Goal: Information Seeking & Learning: Learn about a topic

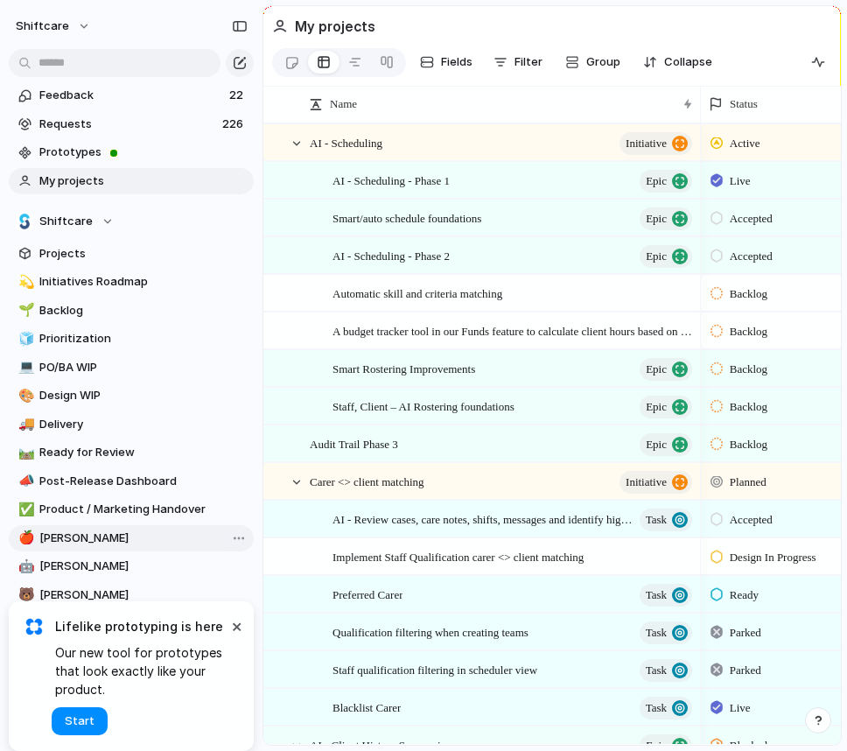
click at [78, 538] on span "[PERSON_NAME]" at bounding box center [143, 537] width 208 height 17
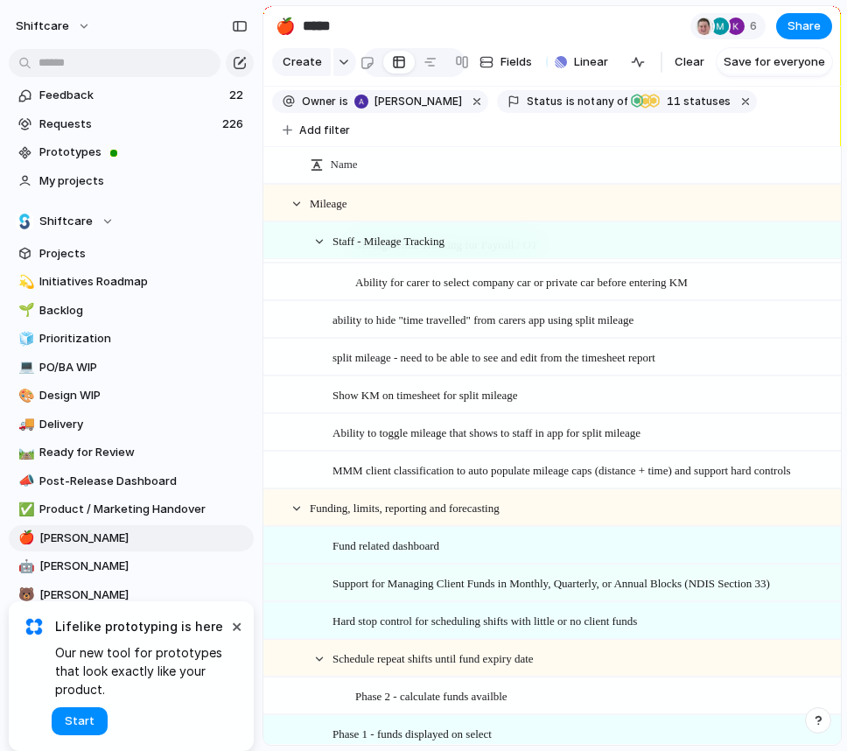
scroll to position [2216, 0]
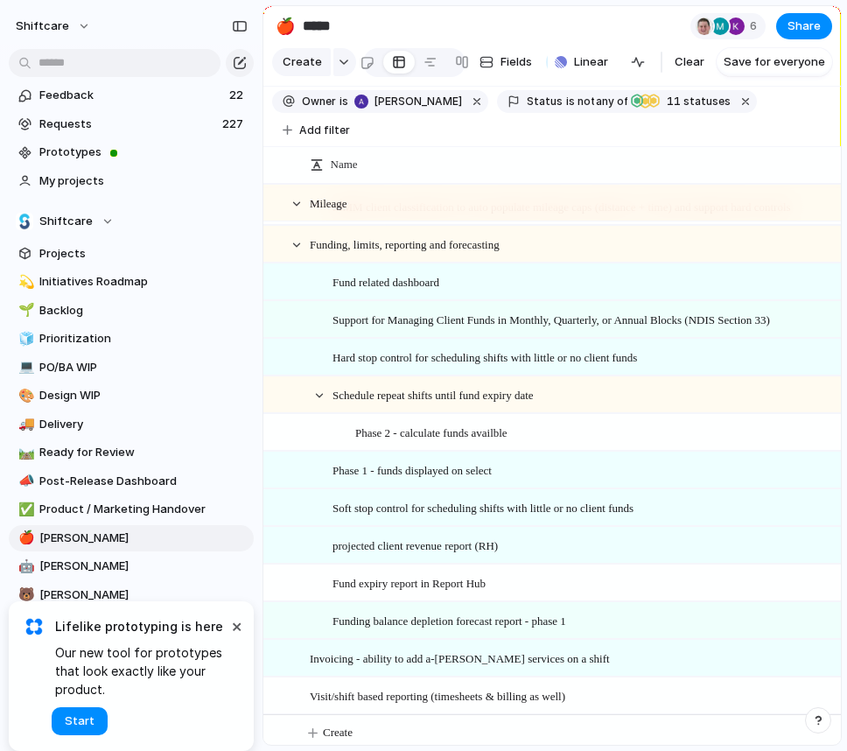
click at [539, 314] on span "Support for Managing Client Funds in Monthly, Quarterly, or Annual Blocks (NDIS…" at bounding box center [550, 319] width 437 height 20
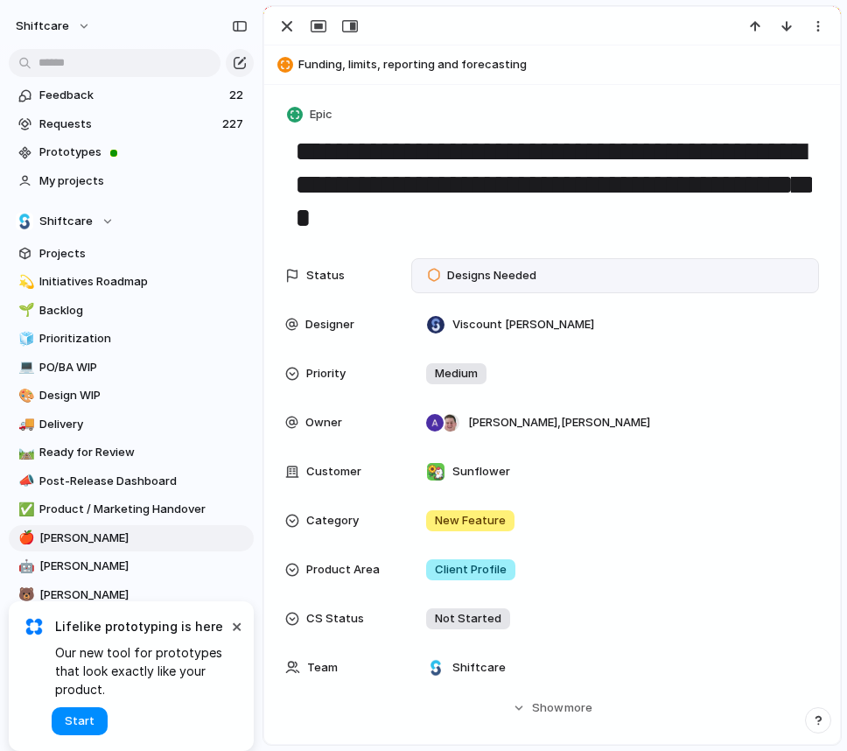
click at [528, 287] on div "Designs Needed" at bounding box center [484, 275] width 131 height 24
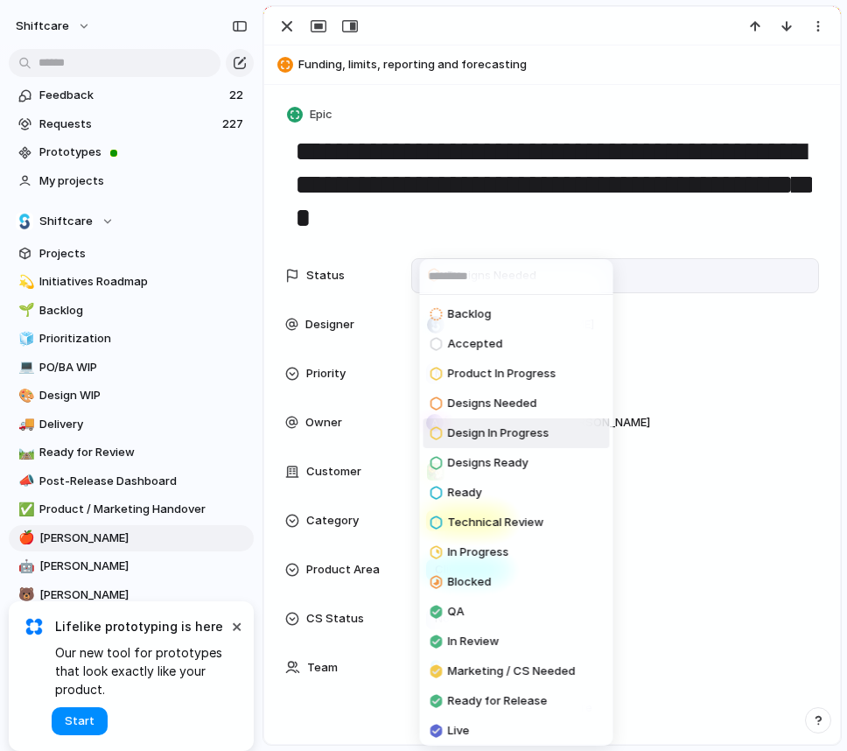
click at [536, 436] on span "Design In Progress" at bounding box center [498, 432] width 101 height 17
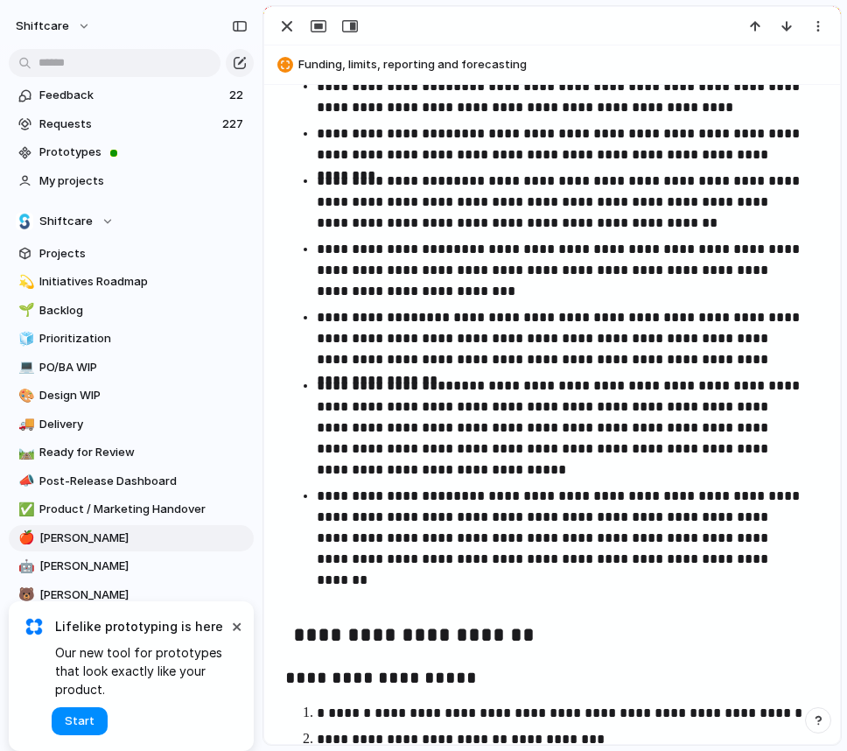
scroll to position [1512, 0]
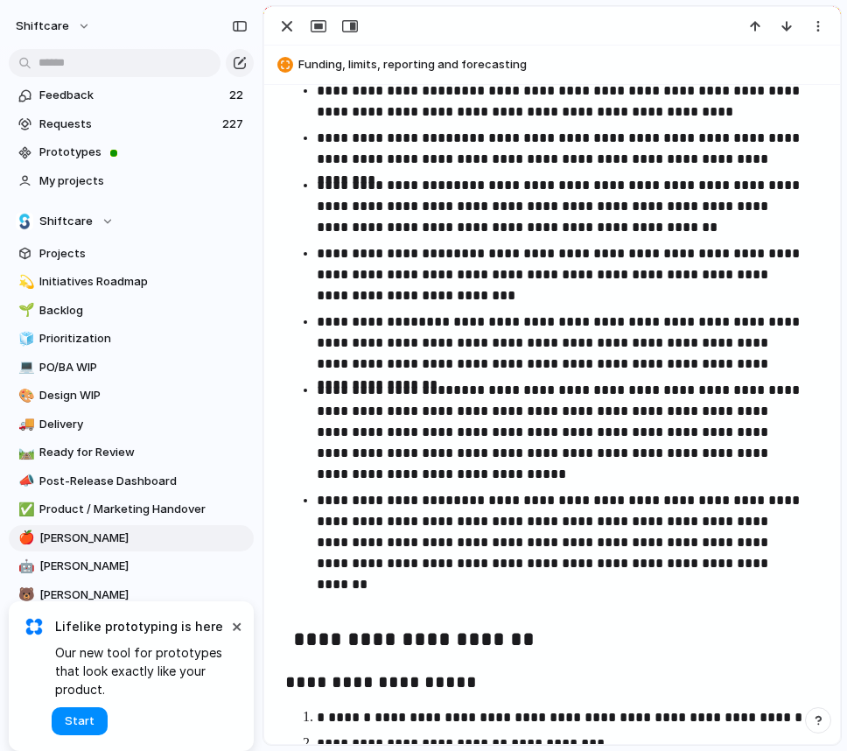
click at [657, 183] on p "**********" at bounding box center [560, 206] width 487 height 63
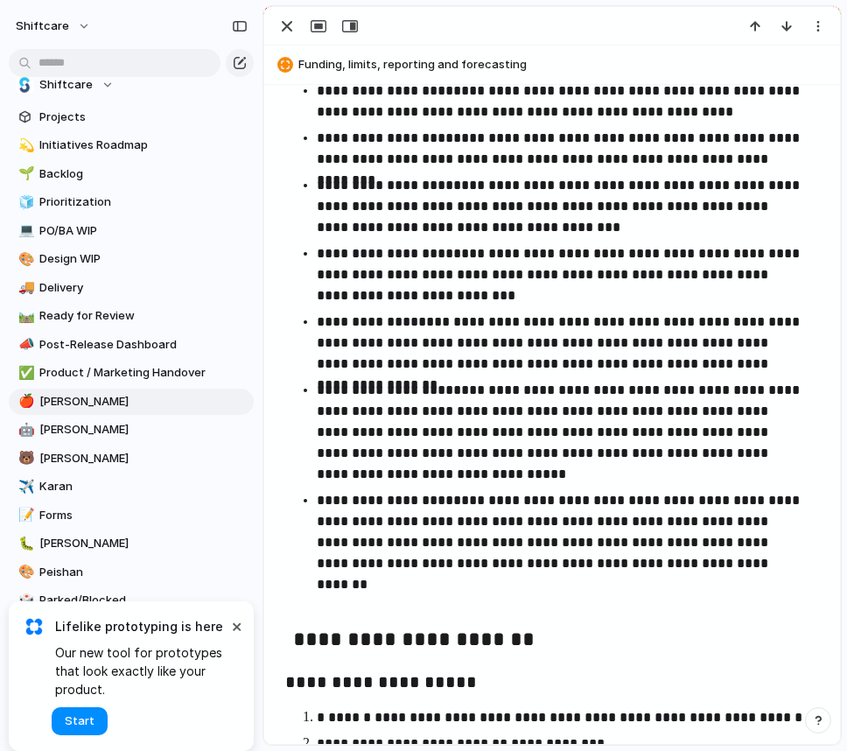
scroll to position [766, 0]
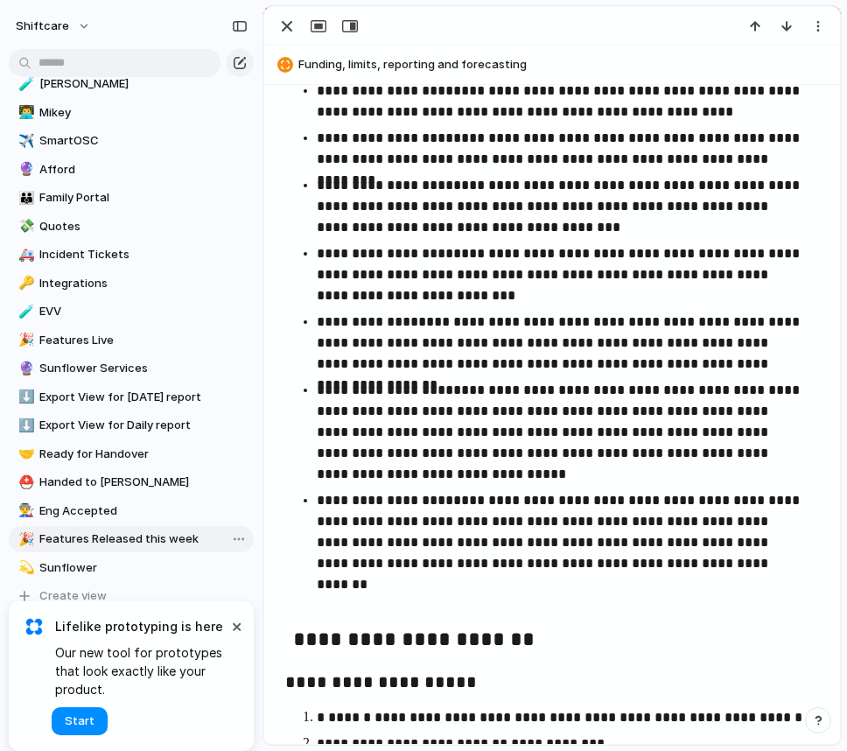
click at [155, 534] on span "Features Released this week" at bounding box center [143, 538] width 208 height 17
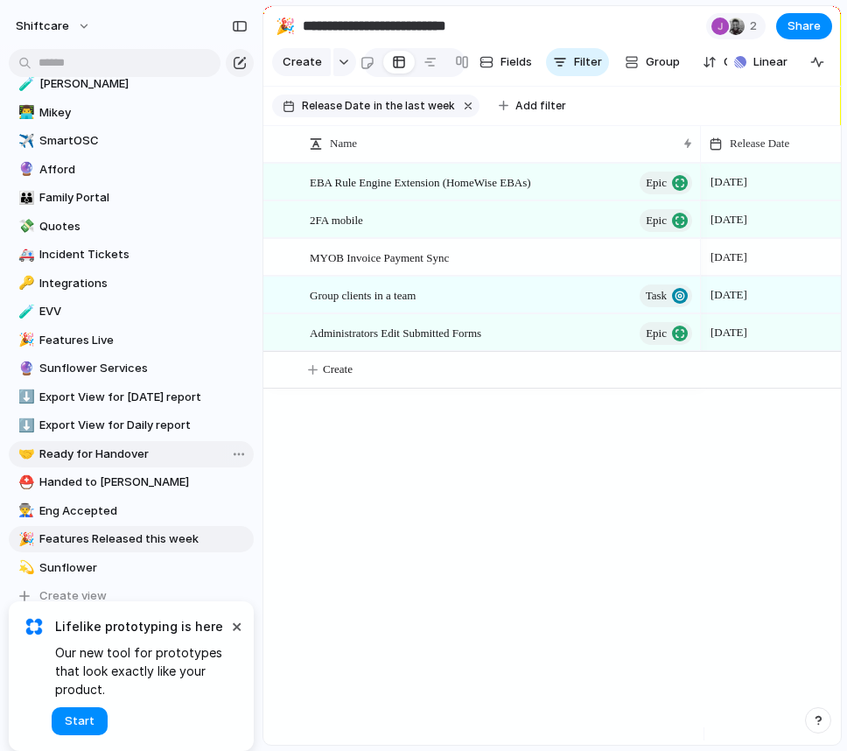
click at [138, 447] on span "Ready for Handover" at bounding box center [143, 453] width 208 height 17
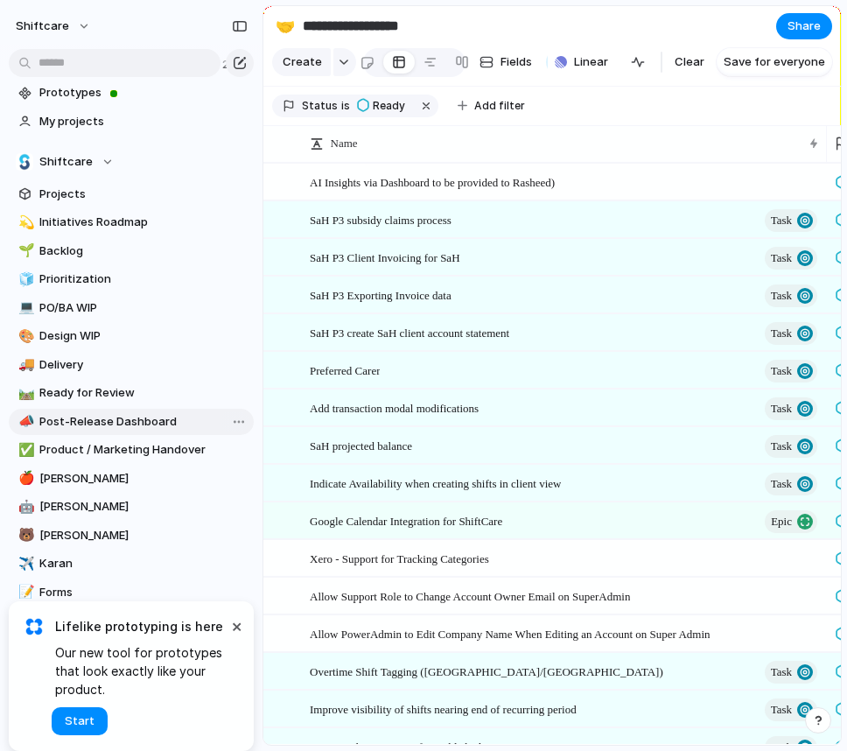
scroll to position [5, 0]
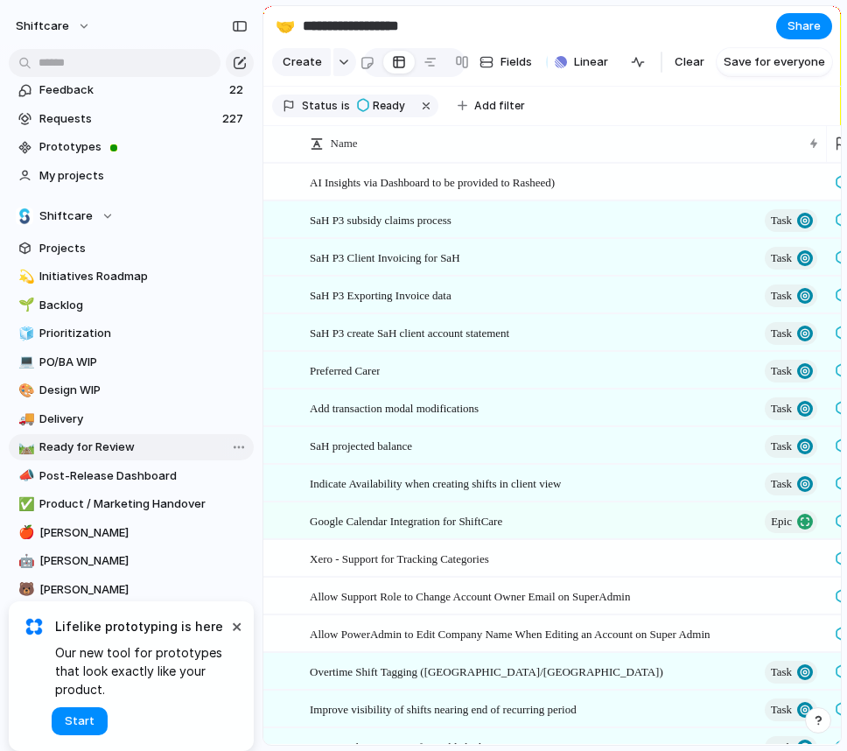
click at [91, 457] on link "🛤️ Ready for Review" at bounding box center [131, 447] width 245 height 26
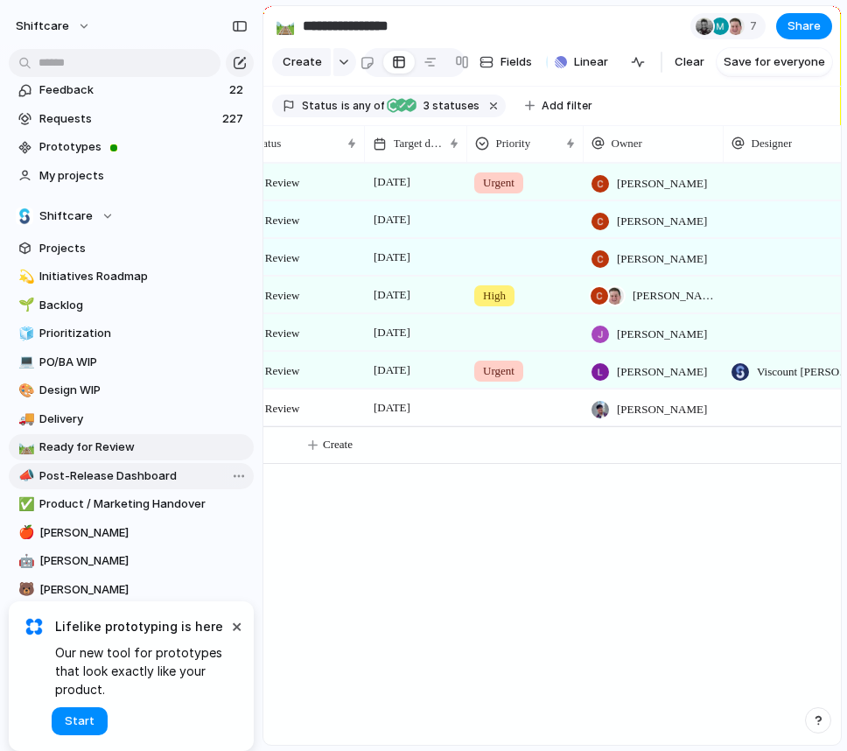
click at [129, 475] on span "Post-Release Dashboard" at bounding box center [143, 475] width 208 height 17
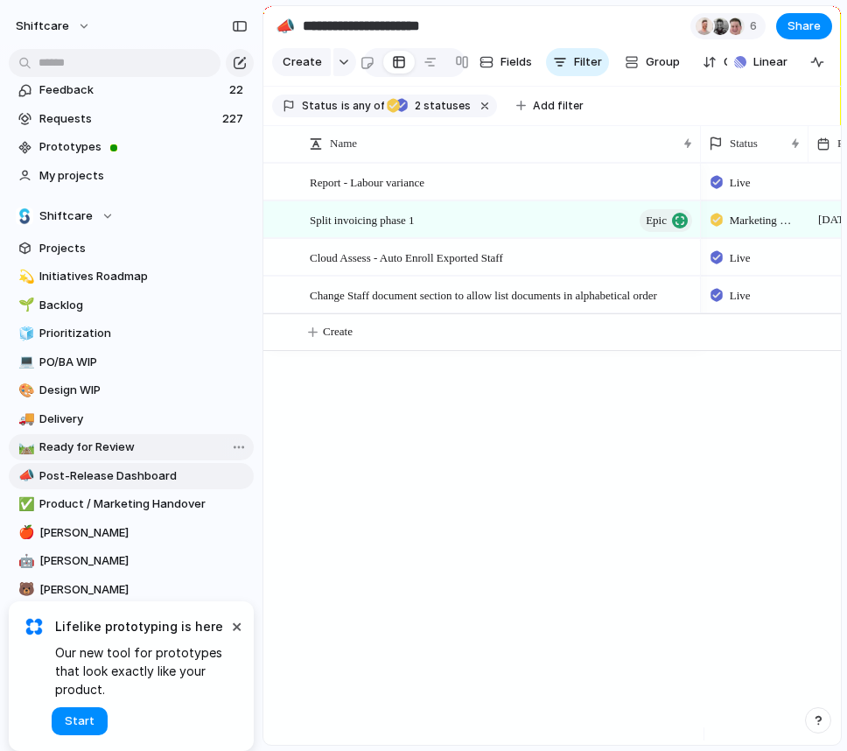
click at [121, 456] on link "🛤️ Ready for Review" at bounding box center [131, 447] width 245 height 26
type input "**********"
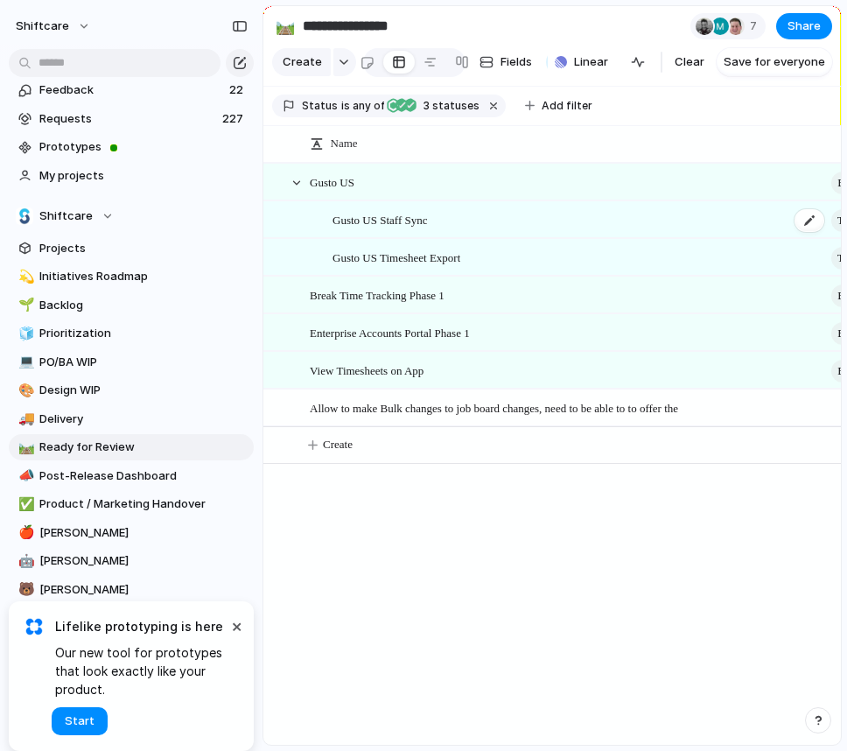
click at [346, 227] on span "Gusto US Staff Sync" at bounding box center [379, 219] width 94 height 20
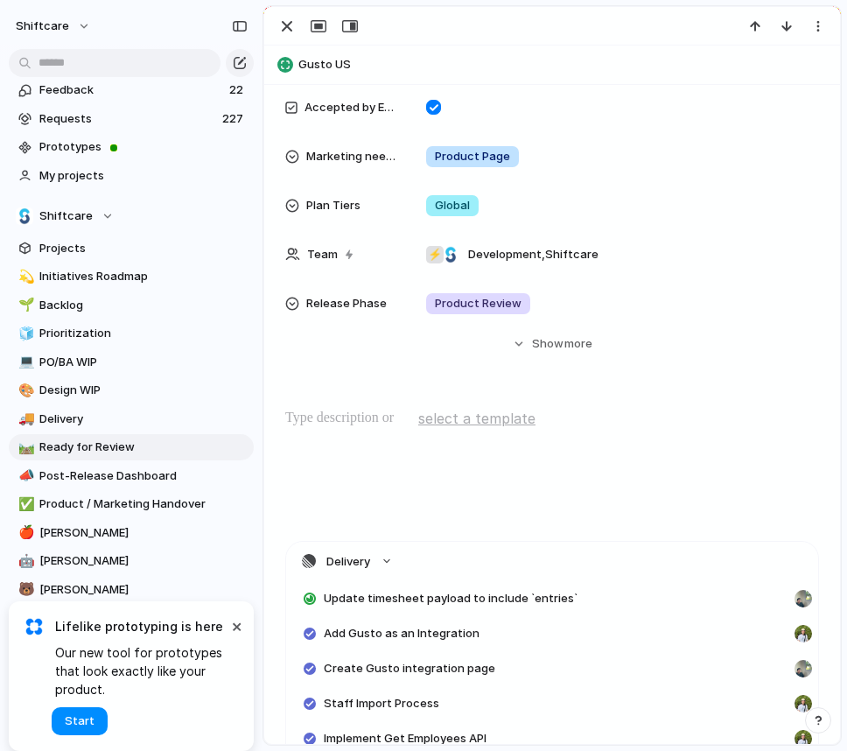
scroll to position [996, 0]
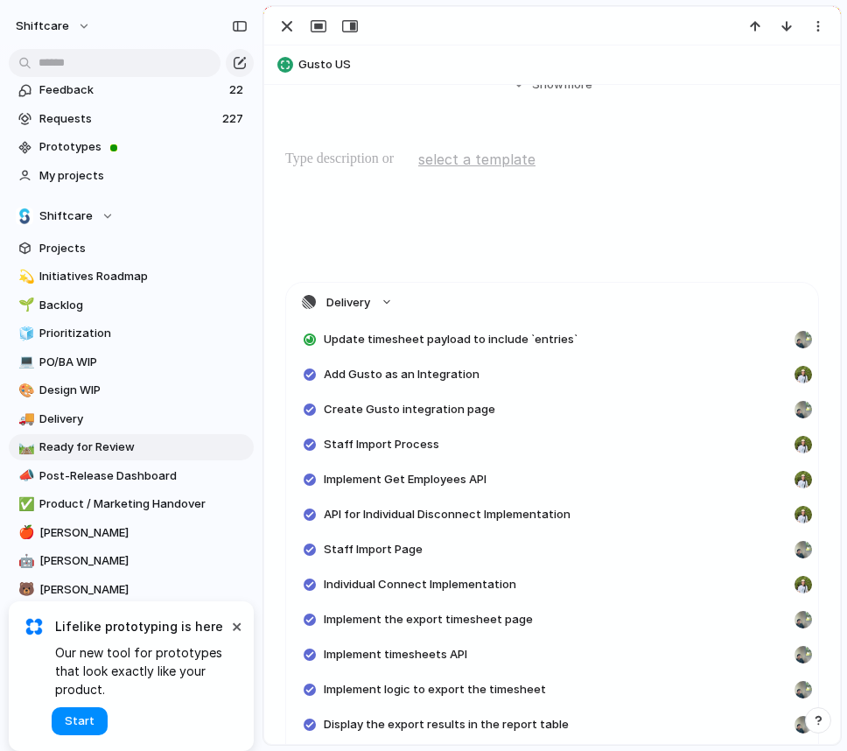
click at [366, 339] on span "Update timesheet payload to include `entries`" at bounding box center [451, 339] width 254 height 17
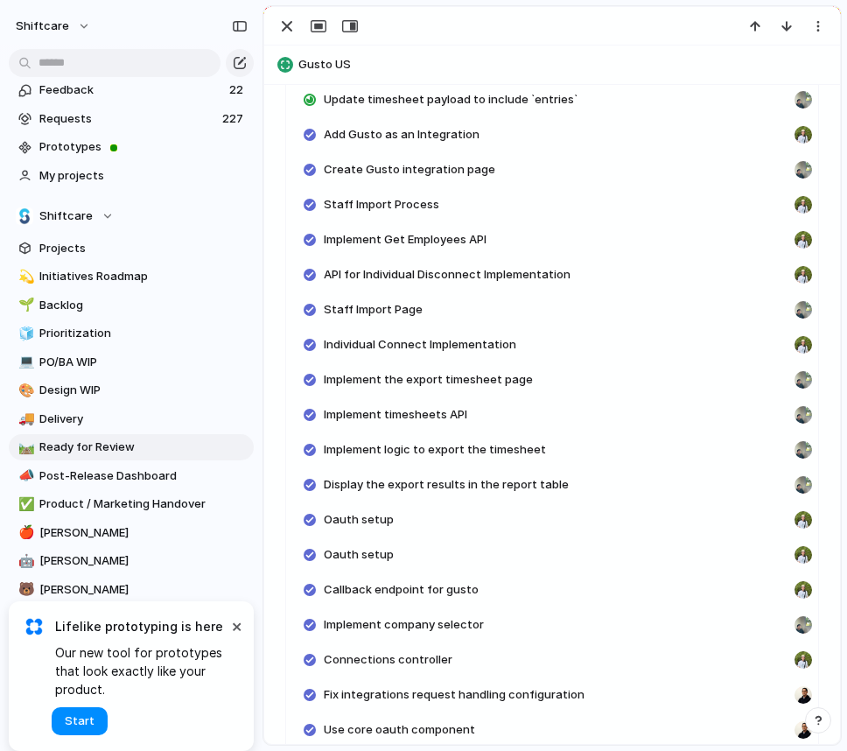
scroll to position [1235, 0]
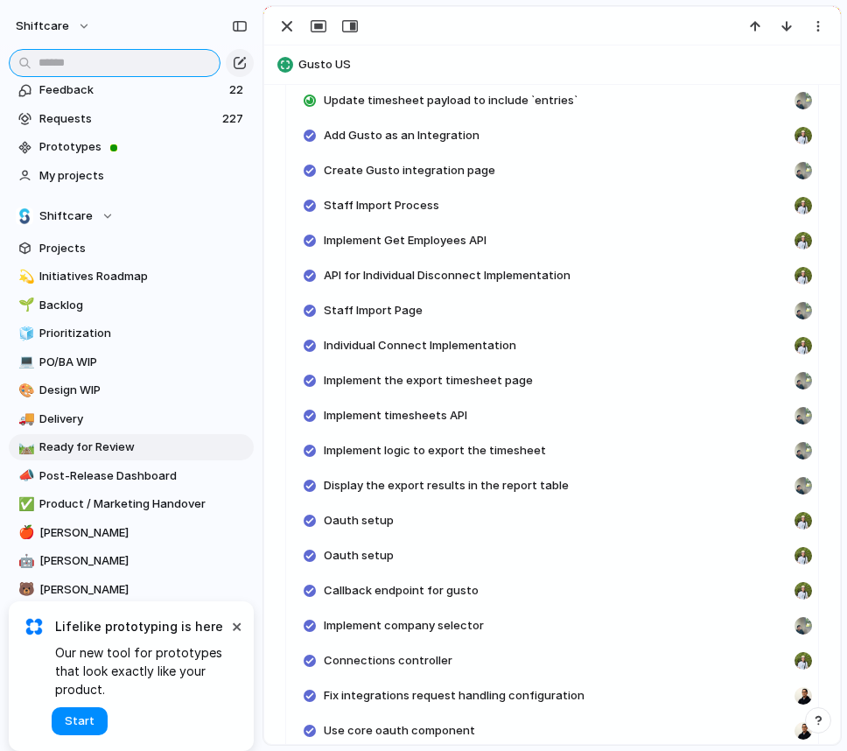
click at [134, 70] on input "text" at bounding box center [115, 63] width 212 height 28
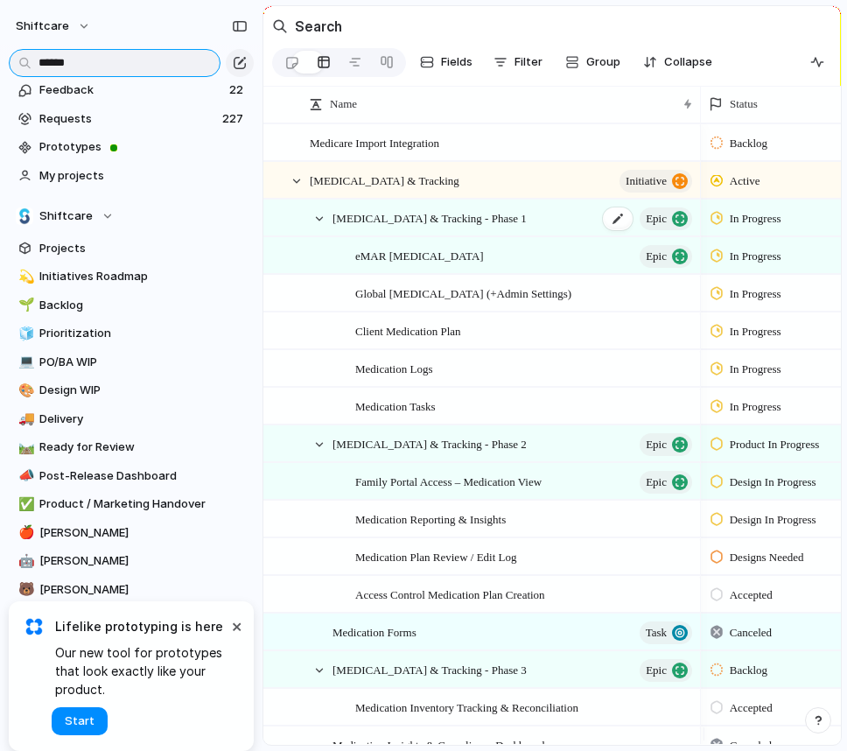
type input "******"
click at [359, 226] on span "[MEDICAL_DATA] & Tracking - Phase 1" at bounding box center [429, 217] width 194 height 20
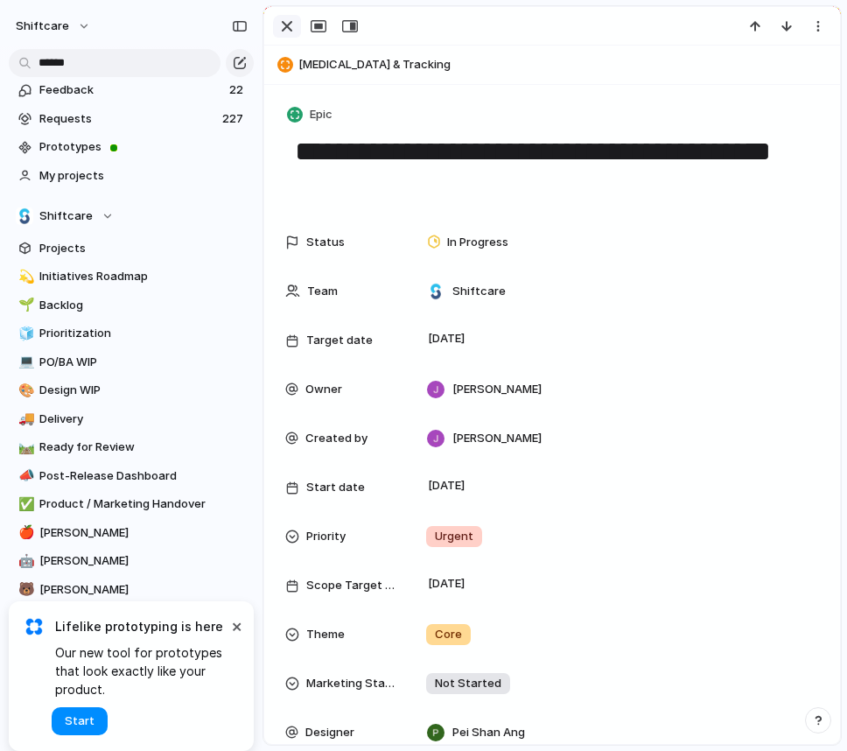
click at [290, 32] on div "button" at bounding box center [286, 26] width 21 height 21
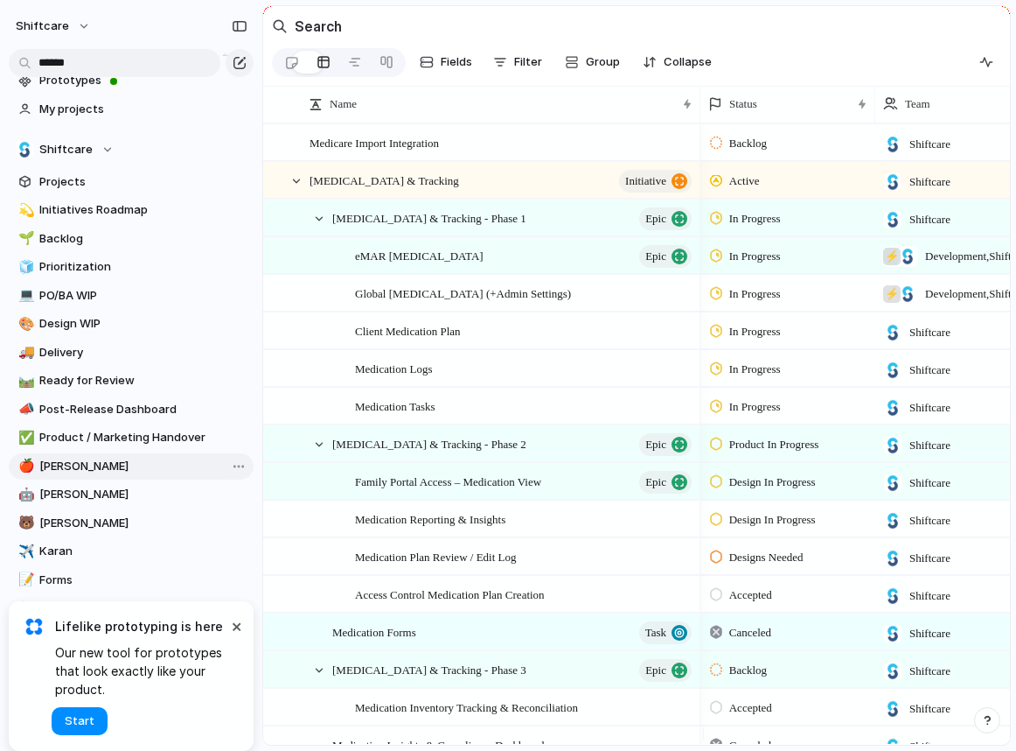
scroll to position [73, 0]
click at [95, 470] on span "[PERSON_NAME]" at bounding box center [143, 465] width 208 height 17
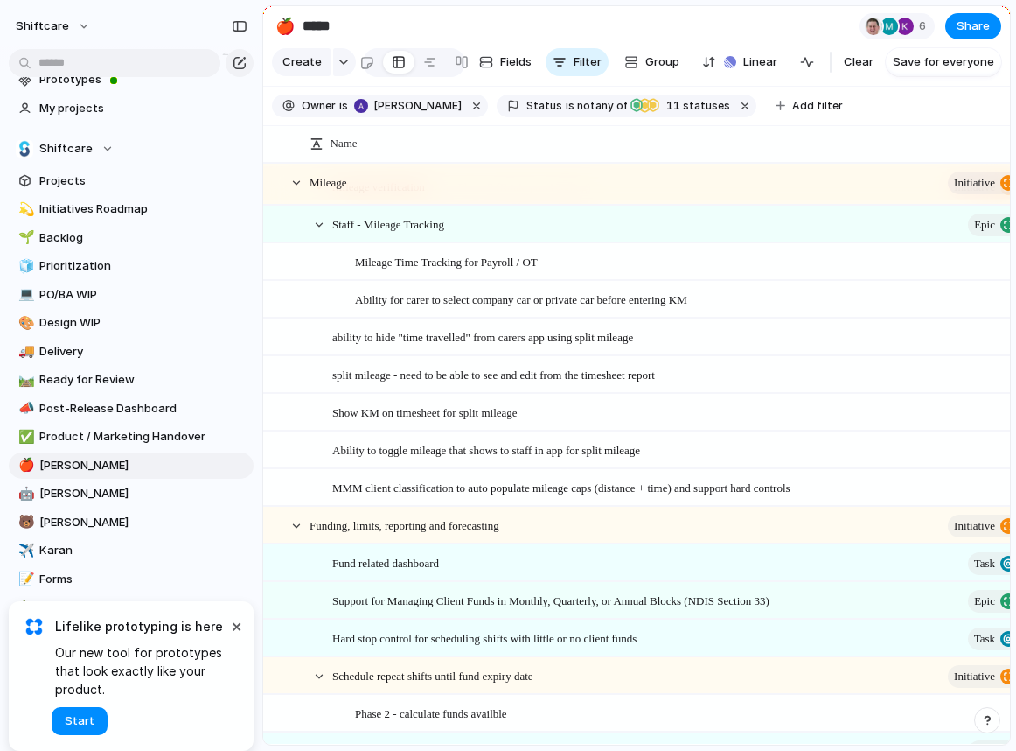
scroll to position [1915, 0]
click at [450, 609] on span "Support for Managing Client Funds in Monthly, Quarterly, or Annual Blocks (NDIS…" at bounding box center [550, 599] width 437 height 20
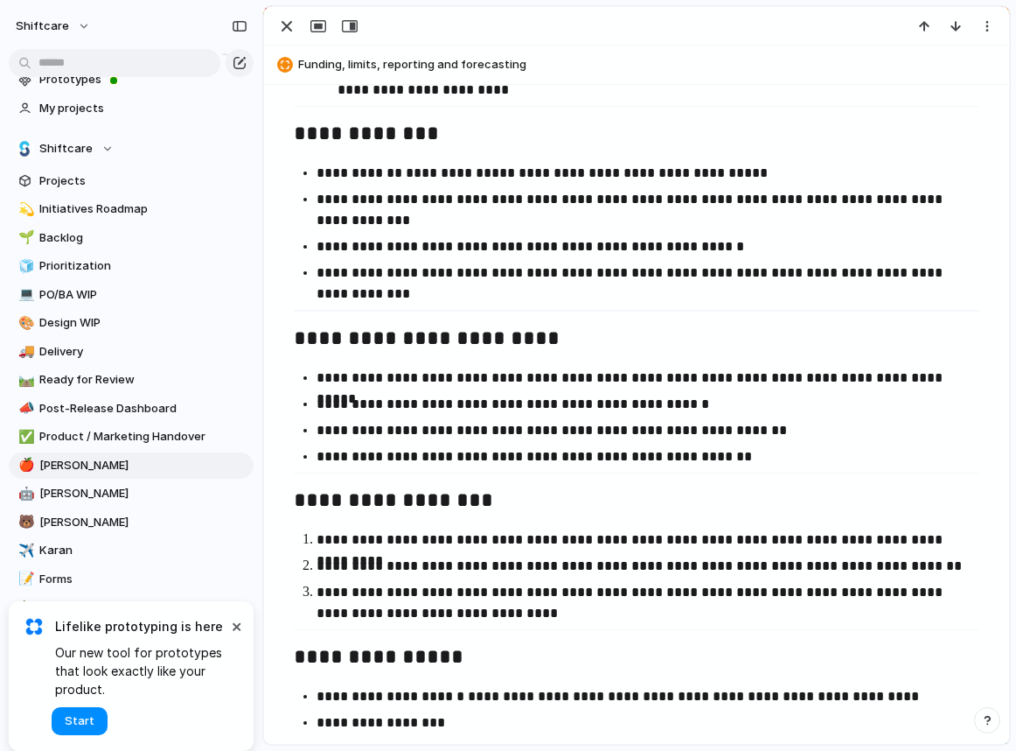
scroll to position [4836, 0]
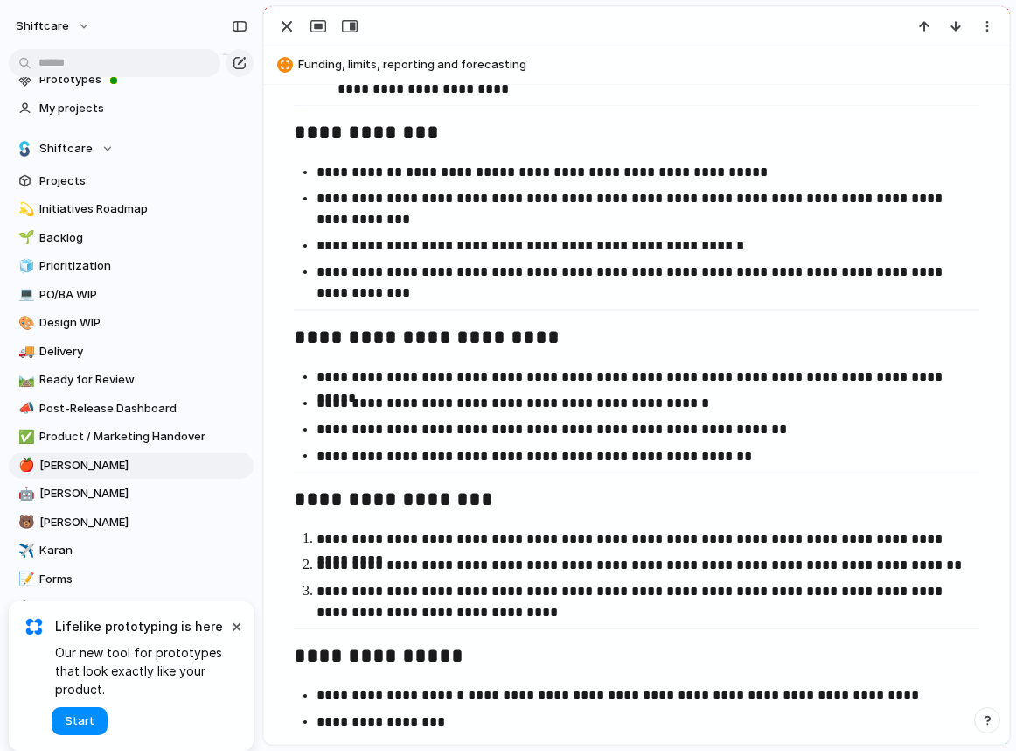
click at [396, 372] on p "**********" at bounding box center [645, 377] width 657 height 21
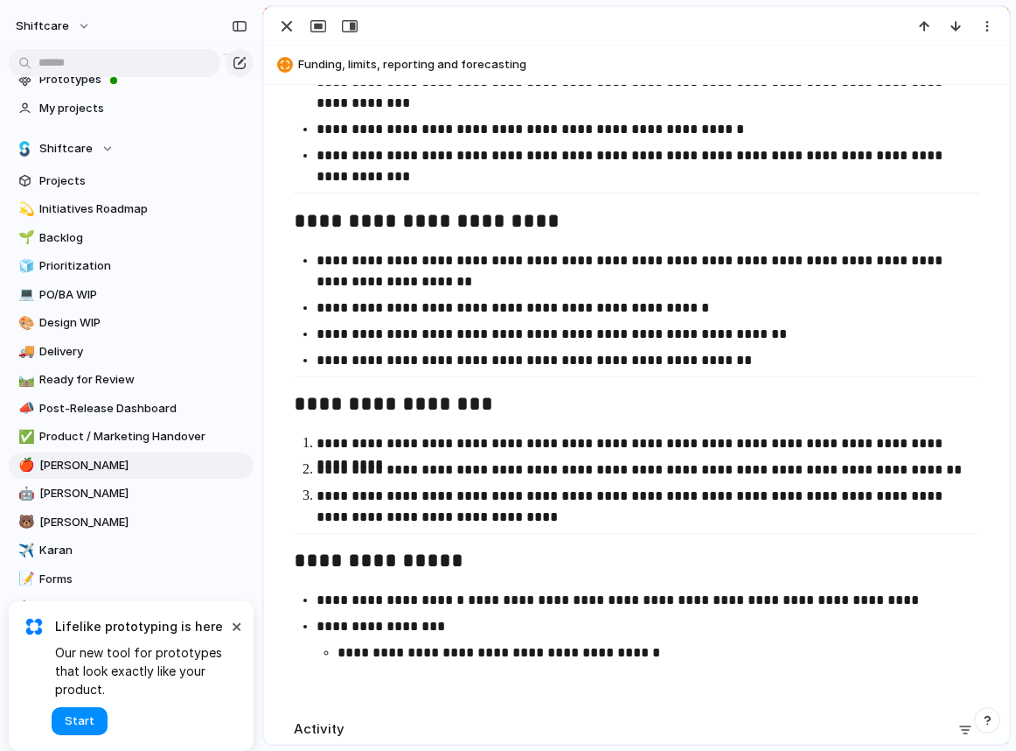
scroll to position [4971, 0]
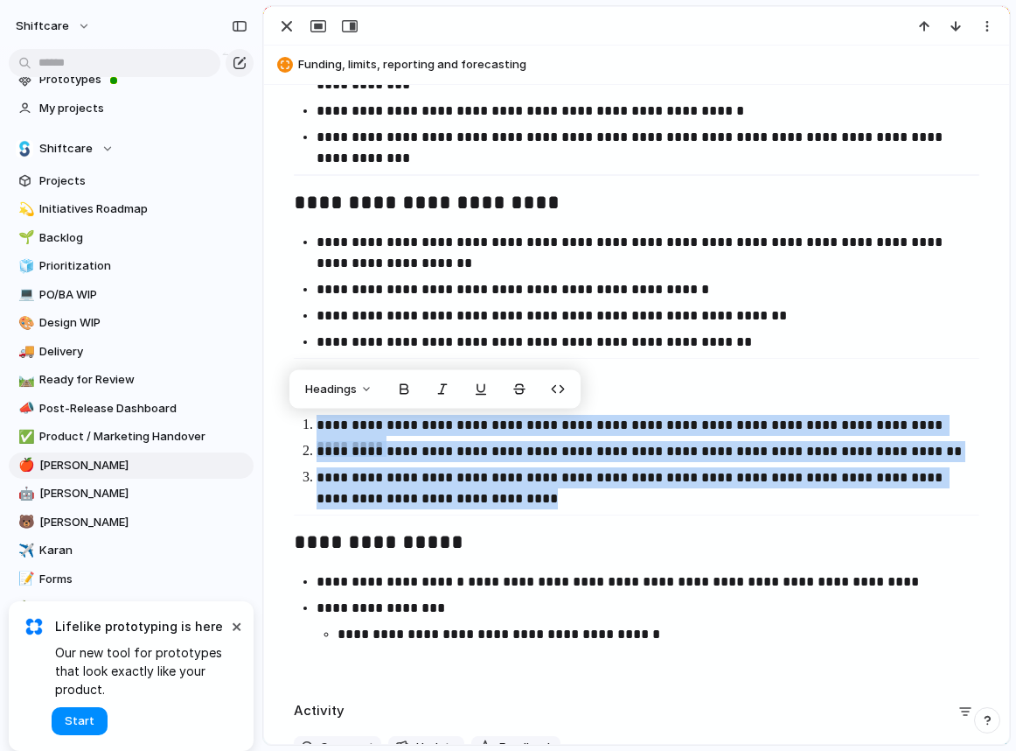
drag, startPoint x: 521, startPoint y: 495, endPoint x: 317, endPoint y: 428, distance: 215.5
click at [317, 428] on ol "**********" at bounding box center [636, 462] width 703 height 94
click at [521, 396] on button "button" at bounding box center [519, 389] width 35 height 28
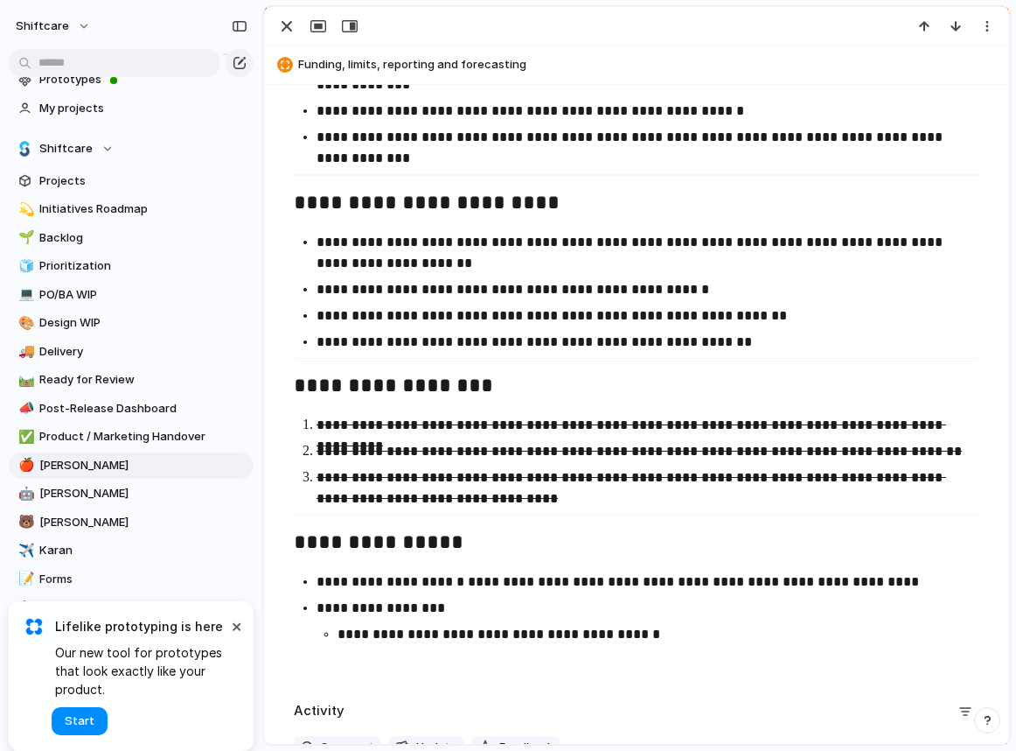
click at [524, 484] on s "**********" at bounding box center [632, 488] width 630 height 34
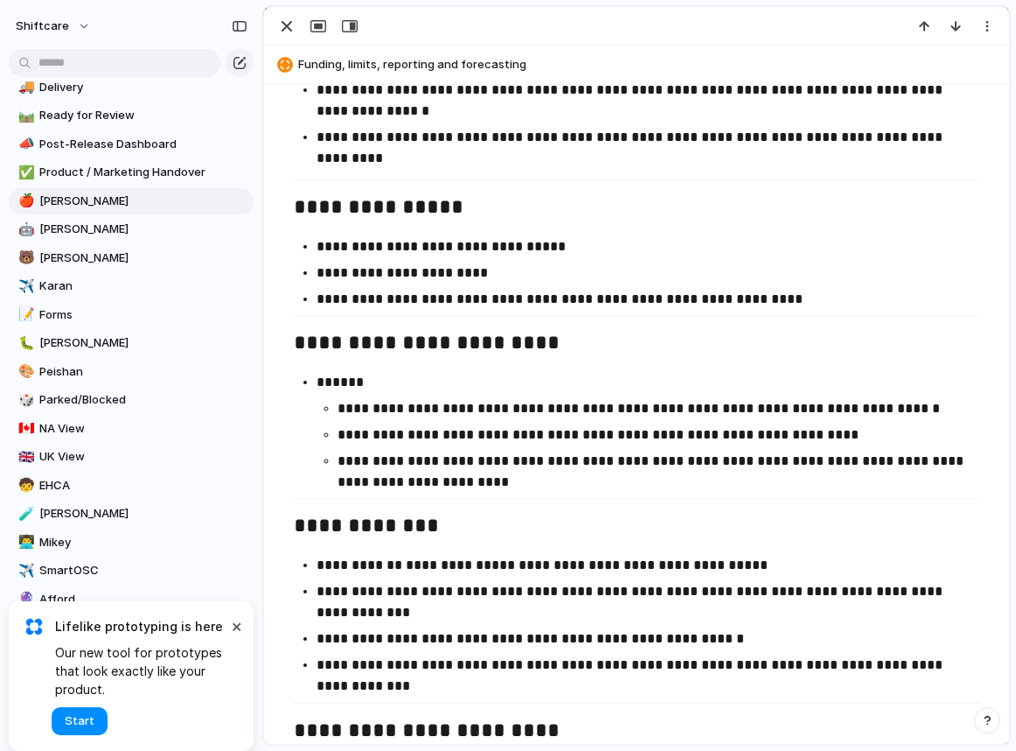
scroll to position [339, 0]
